Goal: Navigation & Orientation: Understand site structure

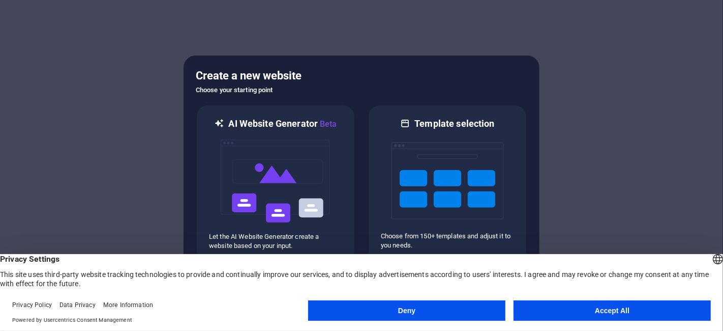
click at [551, 306] on button "Accept All" at bounding box center [612, 310] width 197 height 20
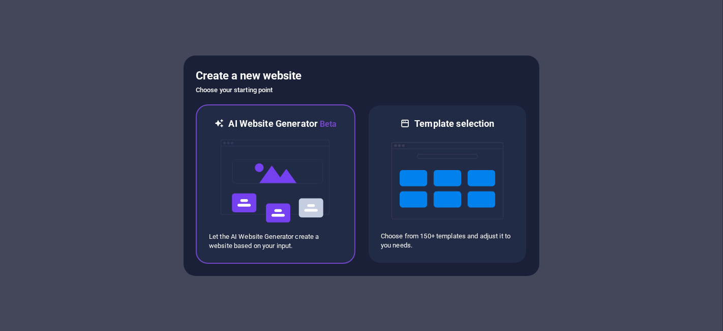
click at [328, 189] on img at bounding box center [276, 181] width 112 height 102
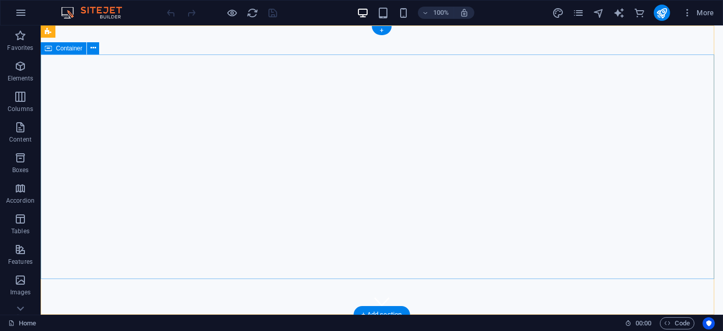
scroll to position [282, 0]
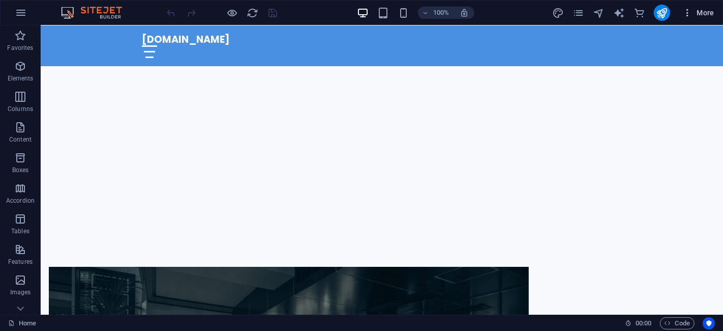
click at [694, 15] on span "More" at bounding box center [699, 13] width 32 height 10
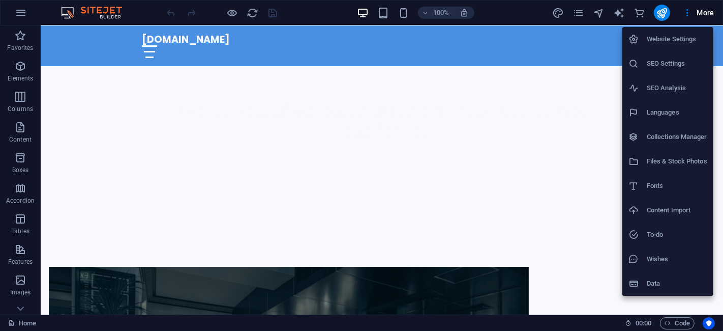
click at [577, 9] on div at bounding box center [361, 165] width 723 height 331
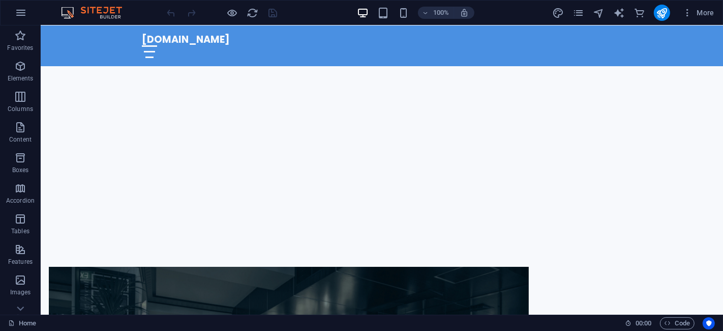
click at [582, 16] on icon "pages" at bounding box center [579, 13] width 12 height 12
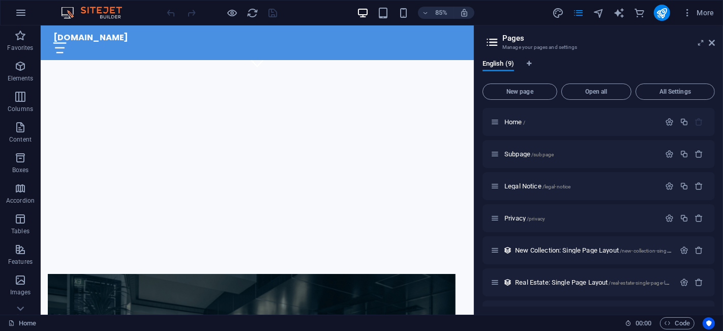
click at [709, 41] on h2 "Pages" at bounding box center [609, 38] width 213 height 9
click at [19, 7] on icon "button" at bounding box center [21, 13] width 12 height 12
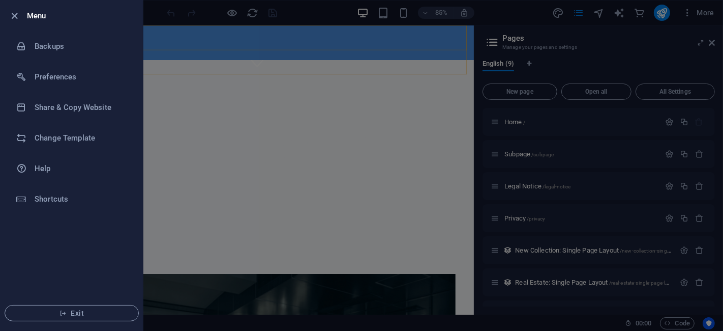
click at [6, 1] on li "Menu" at bounding box center [72, 16] width 142 height 31
